Goal: Task Accomplishment & Management: Manage account settings

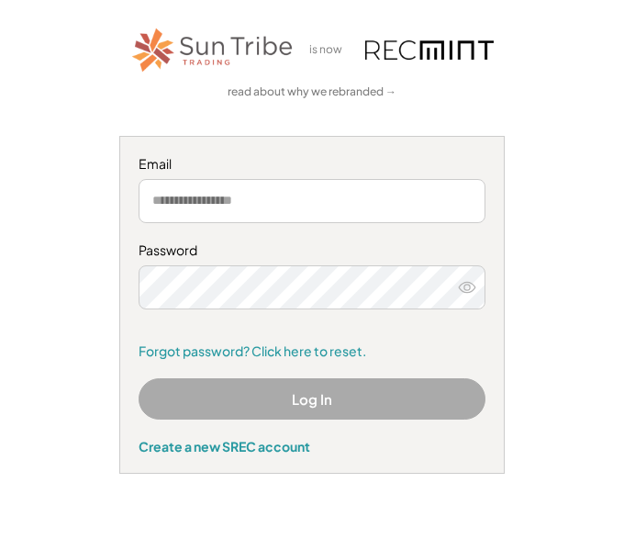
scroll to position [223, 0]
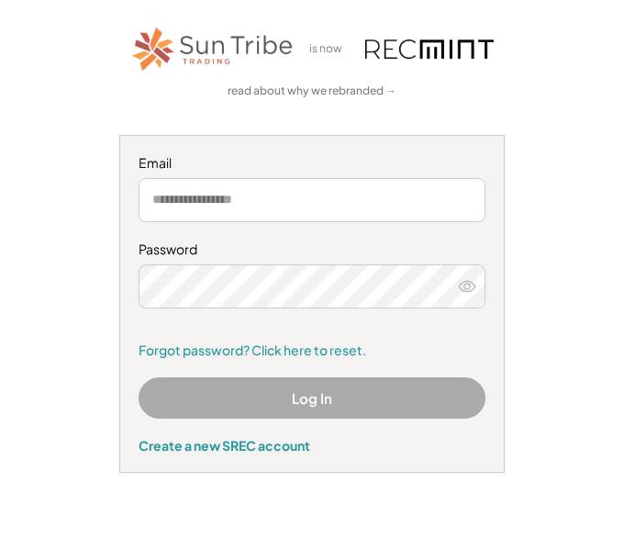
type input "**********"
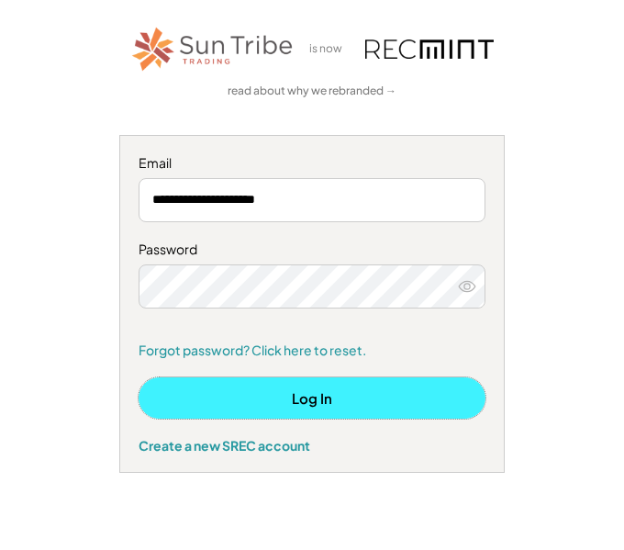
click at [319, 398] on button "Log In" at bounding box center [312, 397] width 347 height 41
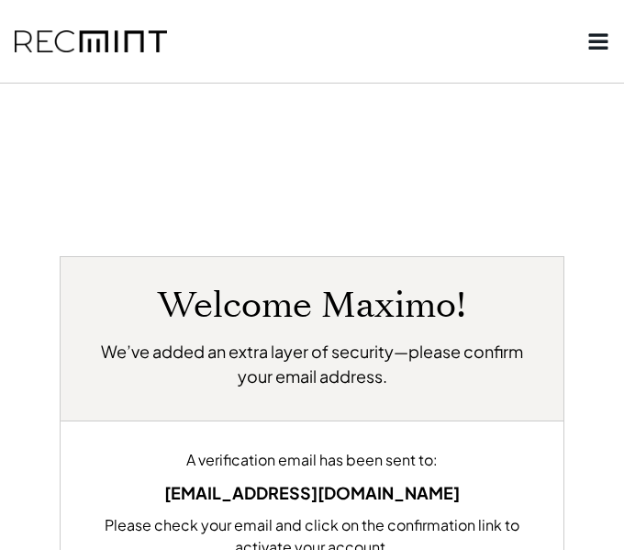
click at [319, 398] on div "Welcome Maximo! We’ve added an extra layer of security—please confirm your emai…" at bounding box center [312, 495] width 505 height 478
